Goal: Information Seeking & Learning: Learn about a topic

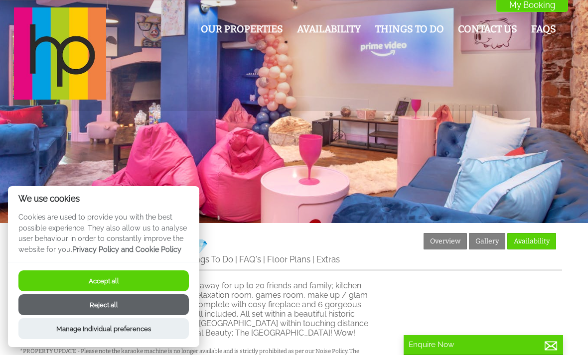
click at [155, 274] on button "Accept all" at bounding box center [103, 281] width 170 height 21
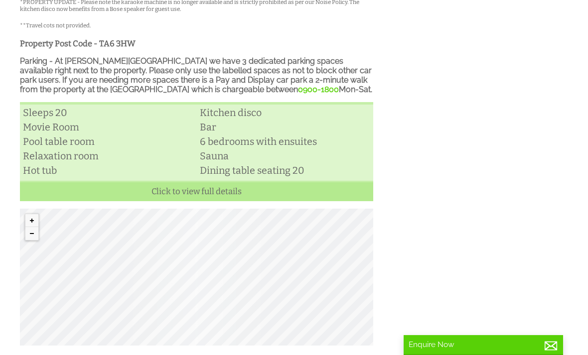
scroll to position [347, 0]
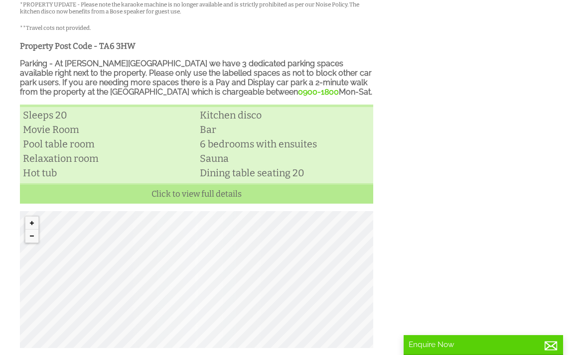
click at [429, 227] on div "Properties 💎 Halula Gem 💎 Overview Gallery Availability Places To Eat & Drink E…" at bounding box center [288, 117] width 548 height 462
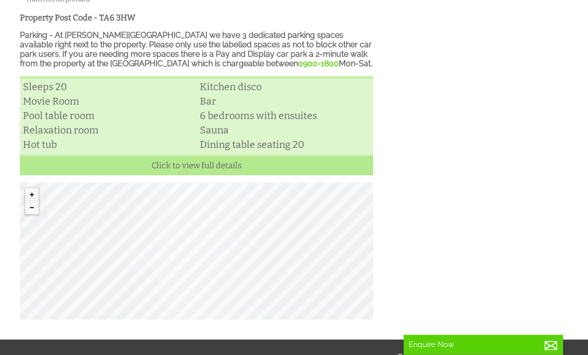
scroll to position [370, 0]
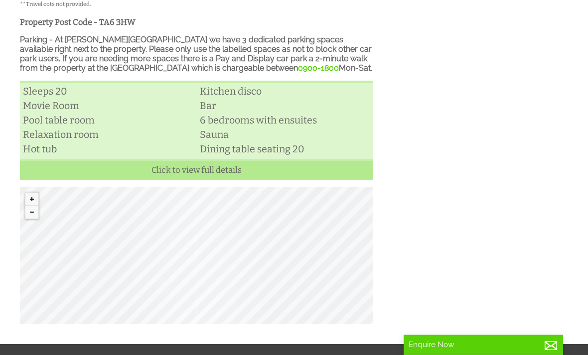
click at [286, 276] on div "© MapTiler © OpenStreetMap contributors" at bounding box center [196, 256] width 353 height 137
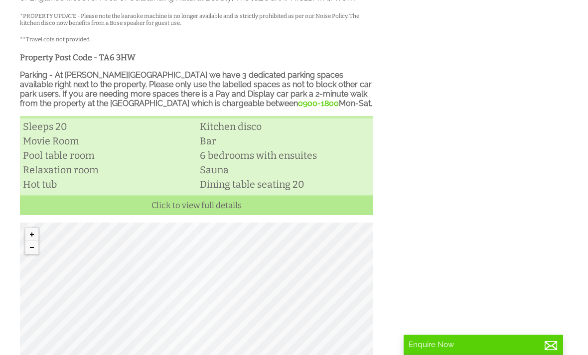
scroll to position [250, 0]
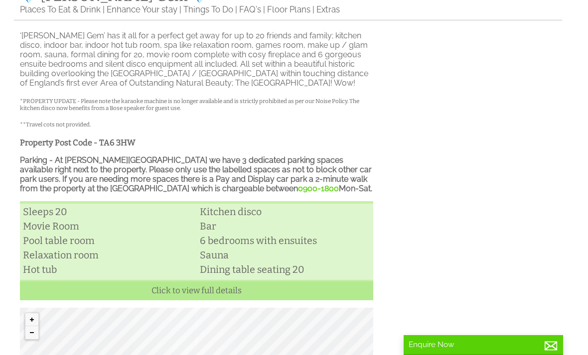
click at [232, 301] on link "Click to view full details" at bounding box center [196, 290] width 353 height 20
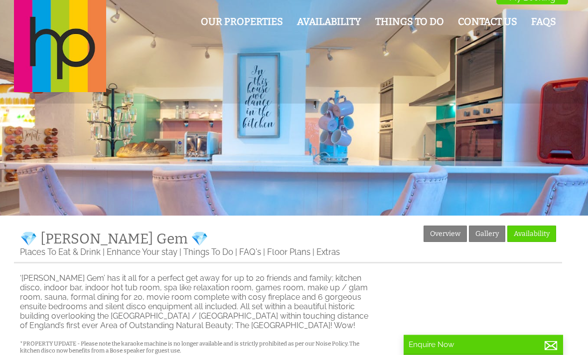
scroll to position [0, 0]
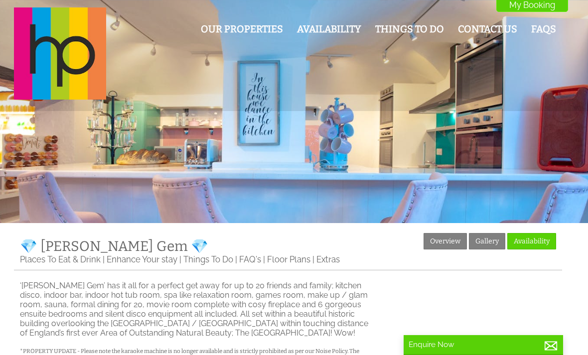
click at [496, 239] on link "Gallery" at bounding box center [487, 241] width 36 height 16
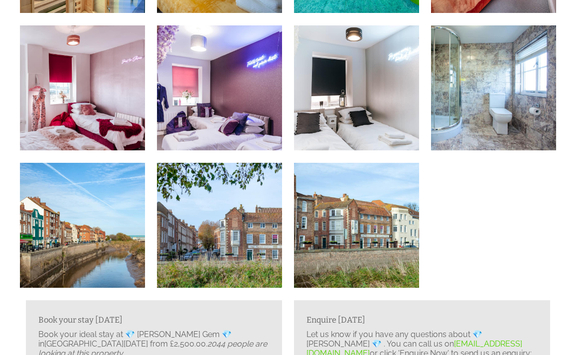
scroll to position [829, 0]
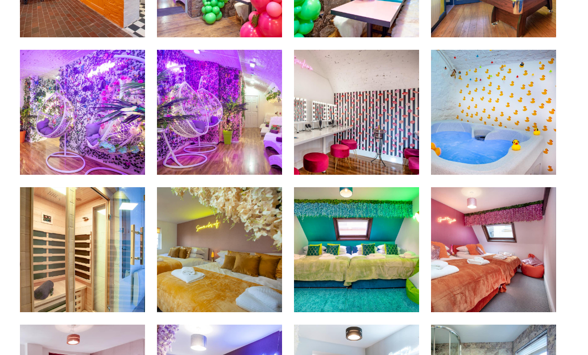
scroll to position [505, 0]
